Goal: Task Accomplishment & Management: Manage account settings

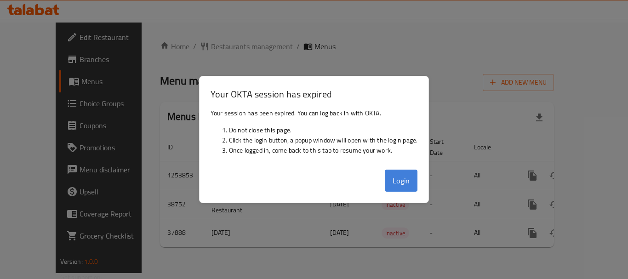
click at [393, 176] on button "Login" at bounding box center [401, 181] width 33 height 22
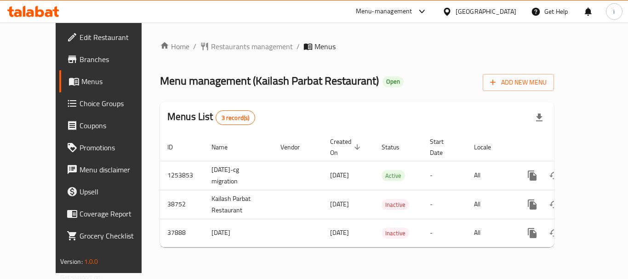
click at [413, 14] on div "Menu-management" at bounding box center [384, 11] width 57 height 11
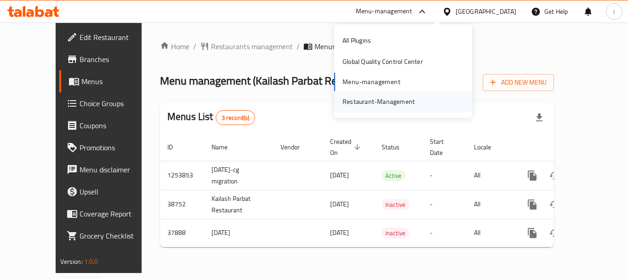
click at [381, 102] on div "Restaurant-Management" at bounding box center [379, 102] width 72 height 10
